Goal: Information Seeking & Learning: Learn about a topic

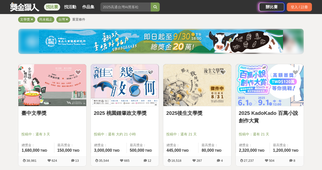
scroll to position [46, 0]
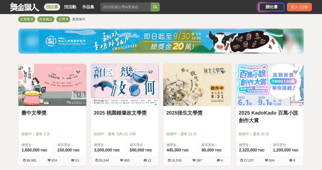
click at [209, 109] on link "2025後生文學獎" at bounding box center [197, 113] width 62 height 8
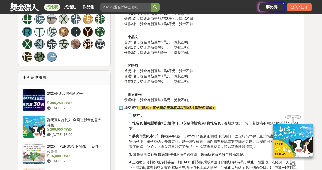
scroll to position [327, 0]
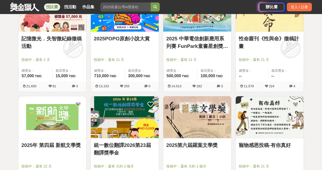
scroll to position [346, 0]
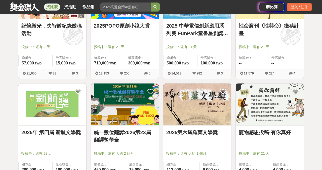
click at [196, 134] on link "2025第六屆羅葉文學獎" at bounding box center [197, 133] width 62 height 8
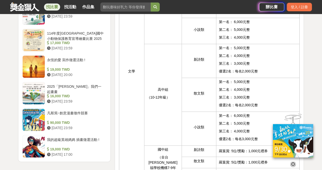
scroll to position [581, 0]
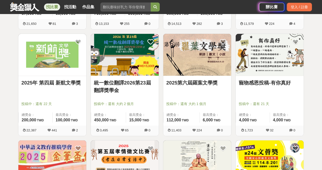
scroll to position [396, 0]
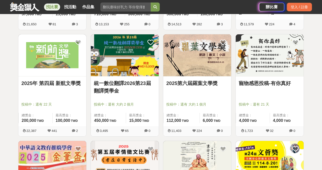
click at [51, 74] on img at bounding box center [52, 55] width 68 height 42
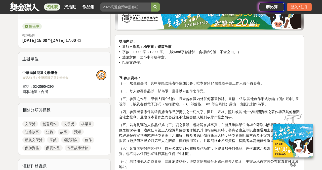
scroll to position [135, 0]
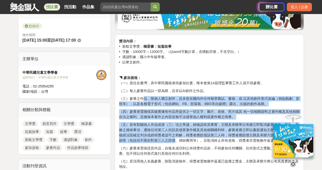
drag, startPoint x: 142, startPoint y: 98, endPoint x: 175, endPoint y: 142, distance: 54.5
click at [175, 142] on p "（五）若有剽竊他人作品或第（三）項之爭議，經確認有其事實，主辦及承辦單位有權立即取消參賽資格。若違反本條之擔保事項，遭致任何第三人控訴其侵害著作權及其他相關權…" at bounding box center [209, 132] width 180 height 21
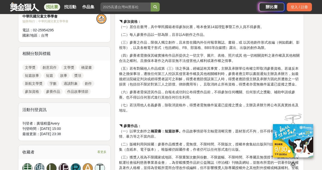
scroll to position [191, 0]
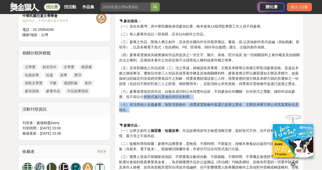
drag, startPoint x: 143, startPoint y: 98, endPoint x: 177, endPoint y: 108, distance: 36.2
click at [177, 108] on div "獎項內容： • 新航文學獎： 橋梁書：短篇故事 • 字數：10000字～12000字。（以word字數計算，含標點符號，不含空白。） • 適讀對象：國小中年級…" at bounding box center [209, 161] width 180 height 358
click at [177, 108] on p "（七）若頂用他人名義參賽，除取消資格外，得獎者需無條件返還已提撥之獎金，主辦及承辦方將公布其真實姓名及地址。" at bounding box center [209, 107] width 180 height 11
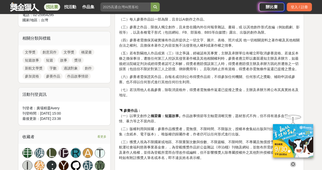
scroll to position [207, 0]
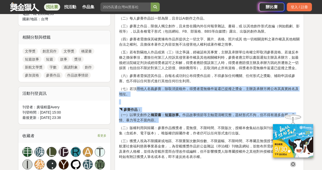
drag, startPoint x: 135, startPoint y: 90, endPoint x: 184, endPoint y: 123, distance: 59.1
click at [184, 123] on div "獎項內容： • 新航文學獎： 橋梁書：短篇故事 • 字數：10000字～12000字。（以word字數計算，含標點符號，不含空白。） • 適讀對象：國小中年級…" at bounding box center [209, 145] width 180 height 358
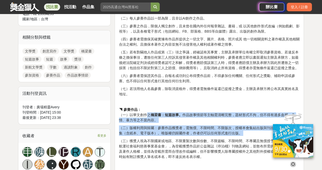
drag, startPoint x: 148, startPoint y: 113, endPoint x: 199, endPoint y: 137, distance: 56.4
click at [199, 137] on div "獎項內容： • 新航文學獎： 橋梁書：短篇故事 • 字數：10000字～12000字。（以word字數計算，含標點符號，不含空白。） • 適讀對象：國小中年級…" at bounding box center [209, 145] width 180 height 358
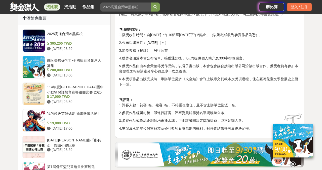
scroll to position [398, 0]
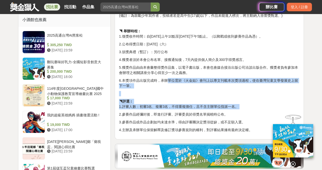
drag, startPoint x: 167, startPoint y: 80, endPoint x: 201, endPoint y: 110, distance: 46.1
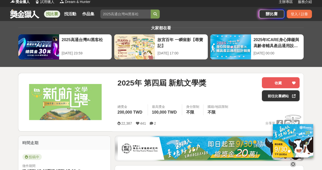
scroll to position [0, 0]
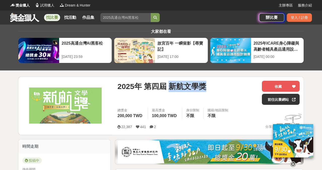
drag, startPoint x: 170, startPoint y: 89, endPoint x: 209, endPoint y: 89, distance: 38.7
click at [209, 89] on div "2025年 第四屆 新航文學獎" at bounding box center [187, 86] width 140 height 11
copy span "新航文學獎"
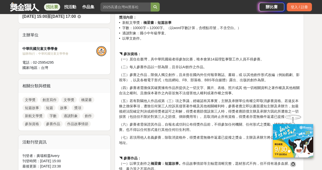
scroll to position [137, 0]
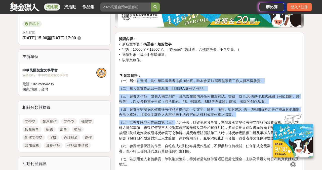
drag, startPoint x: 136, startPoint y: 82, endPoint x: 175, endPoint y: 120, distance: 54.9
click at [175, 120] on p "（五）若有剽竊他人作品或第（三）項之爭議，經確認有其事實，主辦及承辦單位有權立即取消參賽資格。若違反本條之擔保事項，遭致任何第三人控訴其侵害著作權及其他相關權…" at bounding box center [209, 130] width 180 height 21
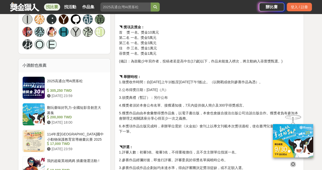
scroll to position [352, 0]
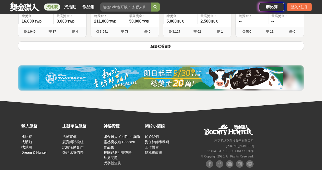
scroll to position [709, 0]
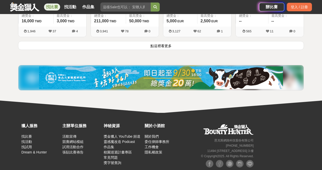
click at [169, 44] on button "點這裡看更多" at bounding box center [160, 45] width 285 height 9
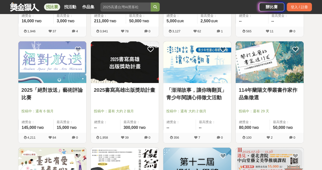
click at [281, 91] on link "114年蘭陽文學叢書作家作品集徵選" at bounding box center [269, 93] width 62 height 15
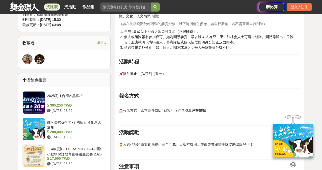
scroll to position [380, 0]
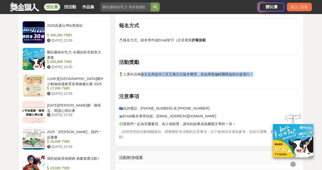
drag, startPoint x: 139, startPoint y: 75, endPoint x: 184, endPoint y: 89, distance: 47.4
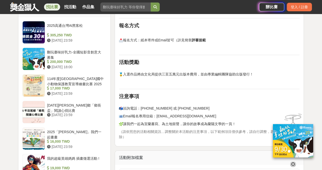
click at [184, 89] on hr at bounding box center [209, 89] width 180 height 1
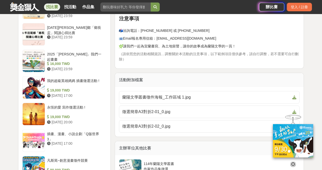
scroll to position [459, 0]
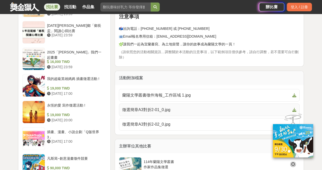
click at [161, 111] on span "徵選簡章A3對折2-01_0.jpg" at bounding box center [206, 110] width 168 height 6
click at [161, 110] on span "徵選簡章A3對折2-01_0.jpg" at bounding box center [206, 110] width 168 height 6
click at [185, 9] on div "找比賽 找活動 作品集" at bounding box center [134, 7] width 249 height 14
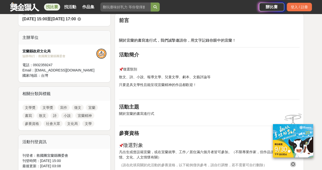
scroll to position [167, 0]
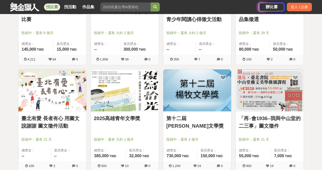
scroll to position [788, 0]
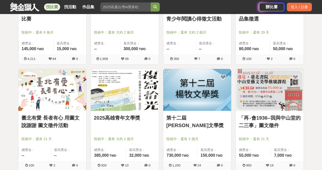
click at [193, 101] on img at bounding box center [197, 90] width 68 height 42
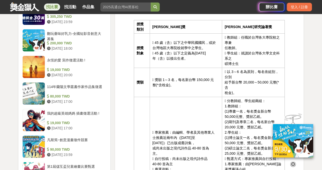
scroll to position [457, 0]
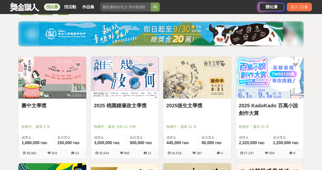
scroll to position [54, 0]
